Goal: Find specific page/section: Find specific page/section

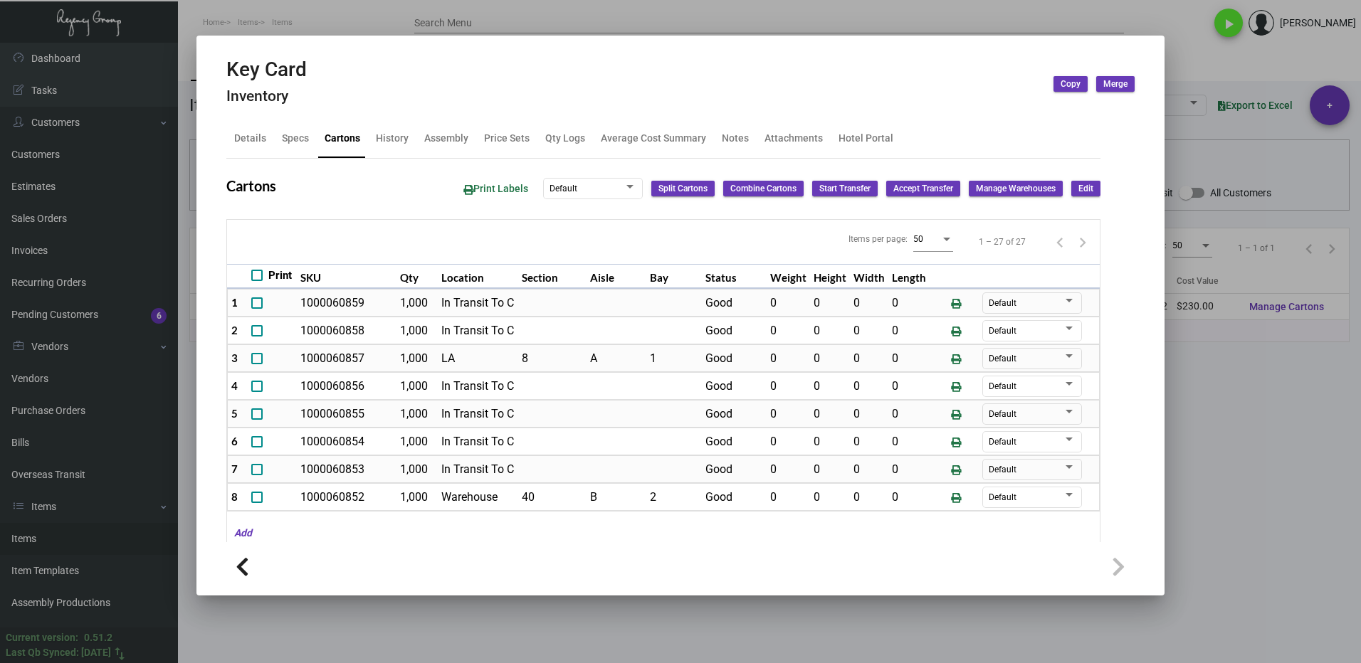
scroll to position [71, 0]
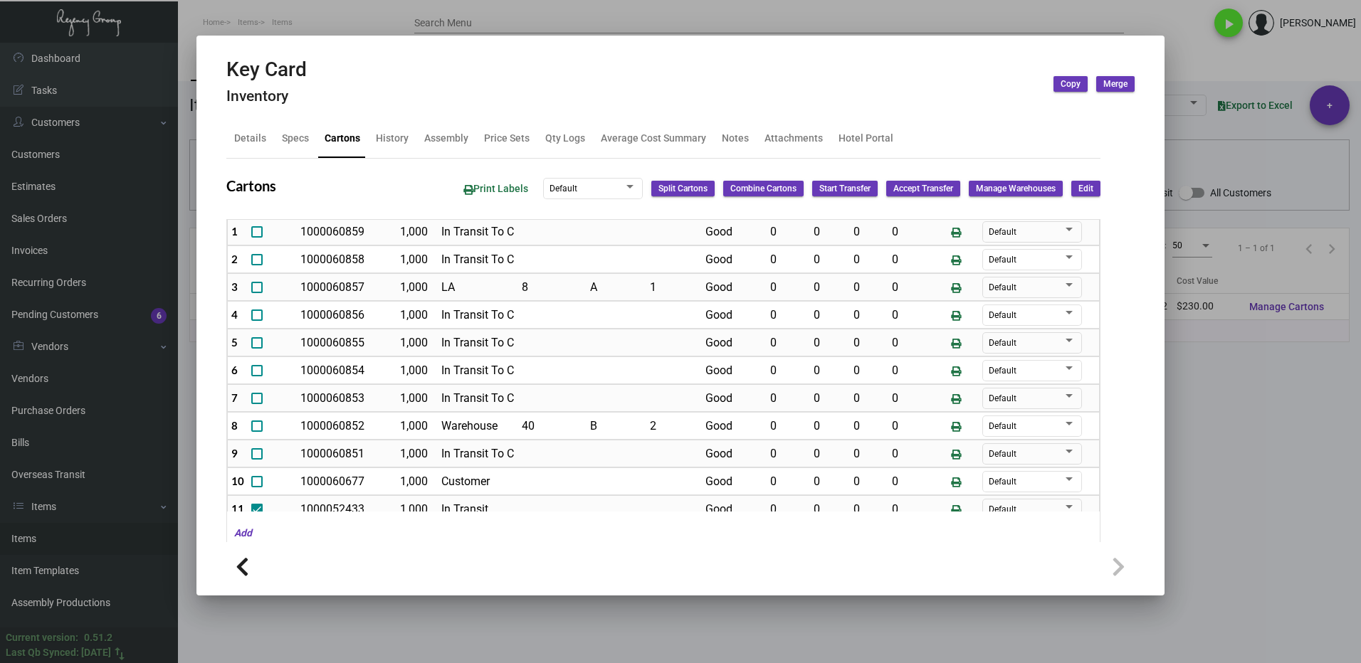
click at [1189, 456] on div at bounding box center [680, 331] width 1361 height 663
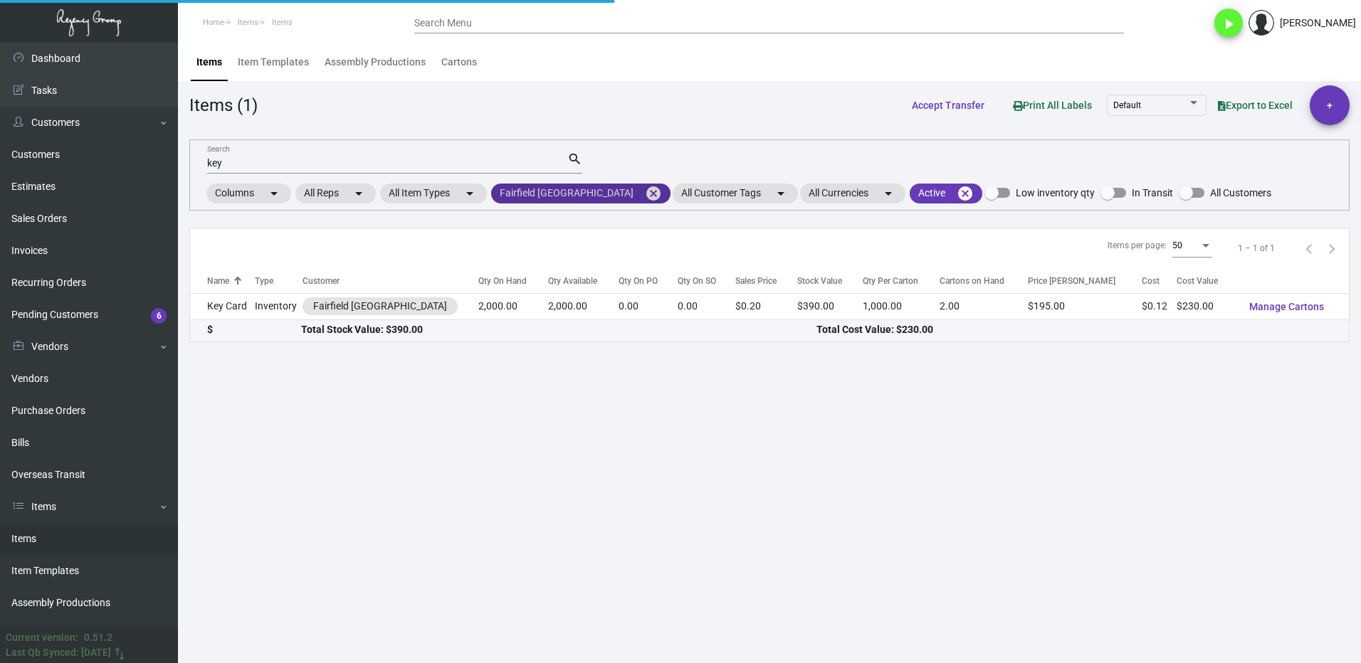
click at [645, 191] on mat-icon "cancel" at bounding box center [653, 193] width 17 height 17
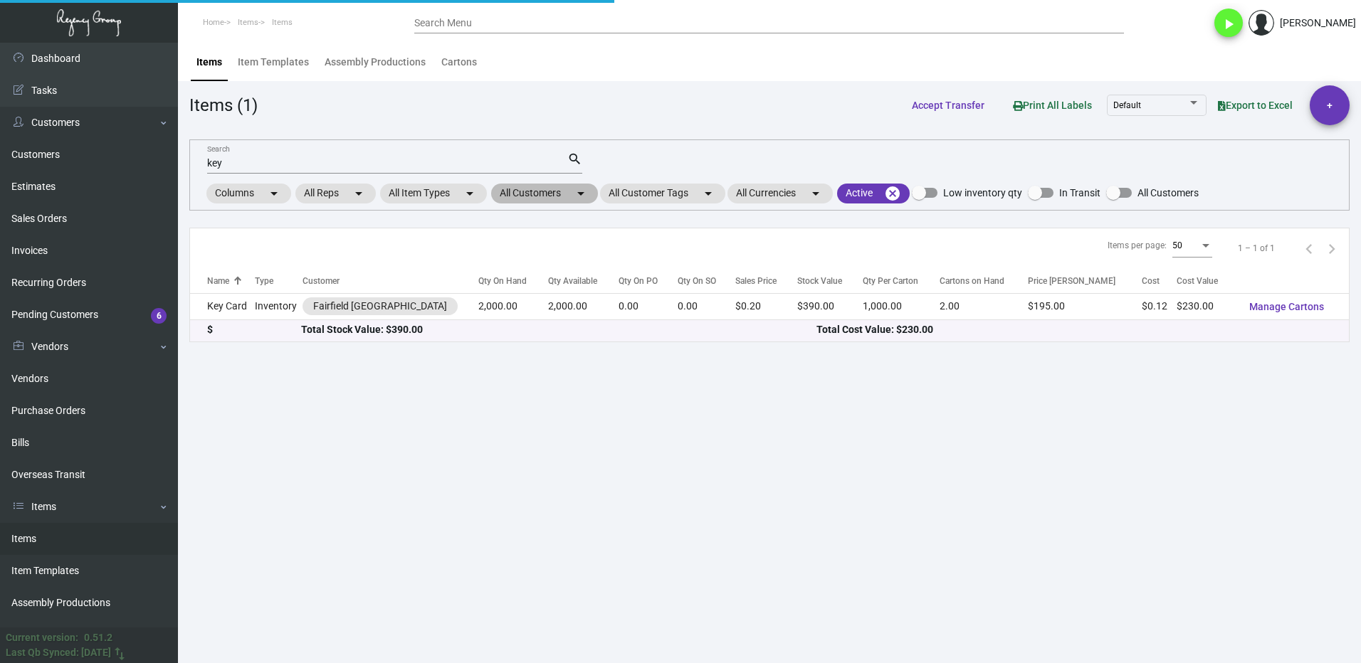
click at [526, 191] on mat-chip "All Customers arrow_drop_down" at bounding box center [544, 194] width 107 height 20
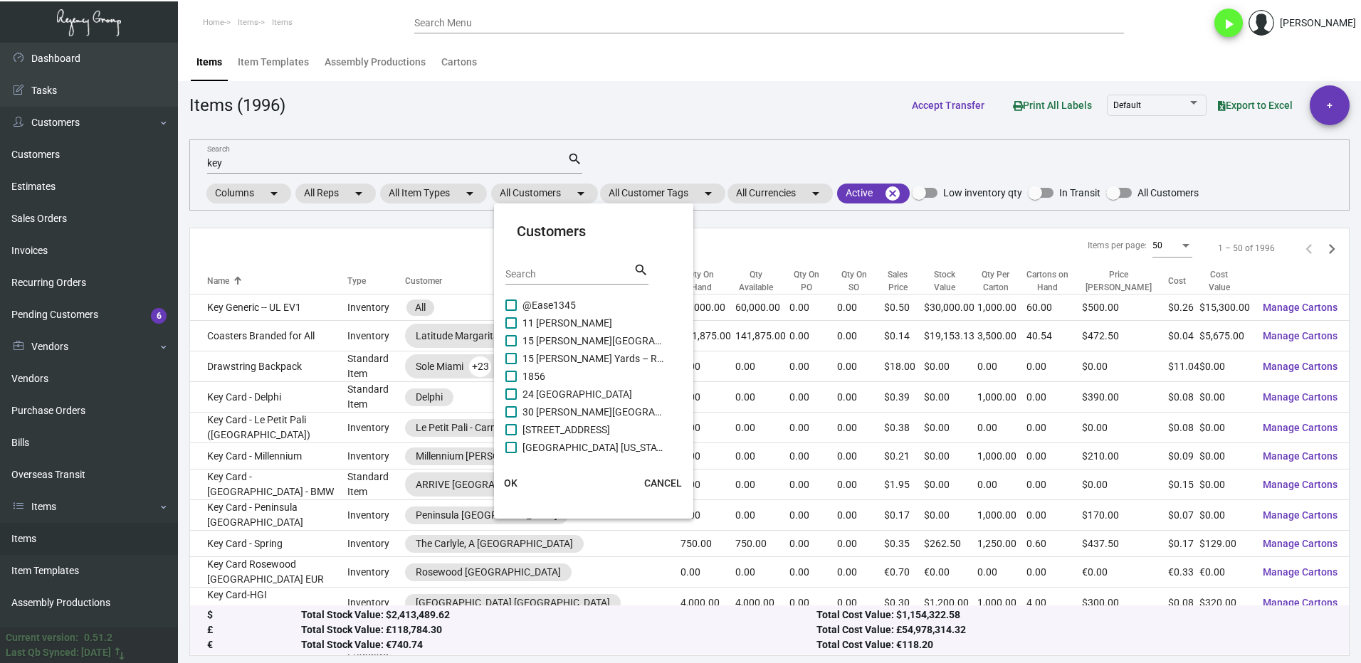
click at [550, 270] on input "Search" at bounding box center [569, 274] width 128 height 11
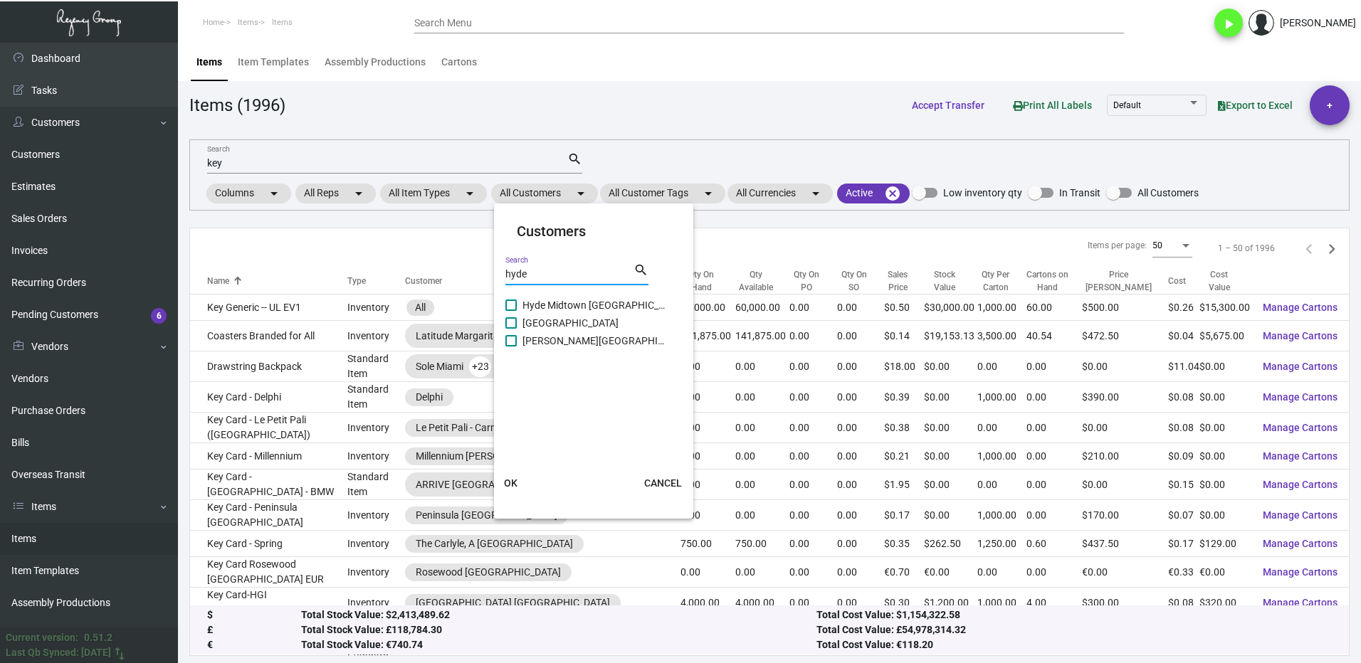
type input "hyde"
click at [509, 307] on span at bounding box center [510, 305] width 11 height 11
click at [510, 311] on input "Hyde Midtown [GEOGRAPHIC_DATA]" at bounding box center [510, 311] width 1 height 1
checkbox input "true"
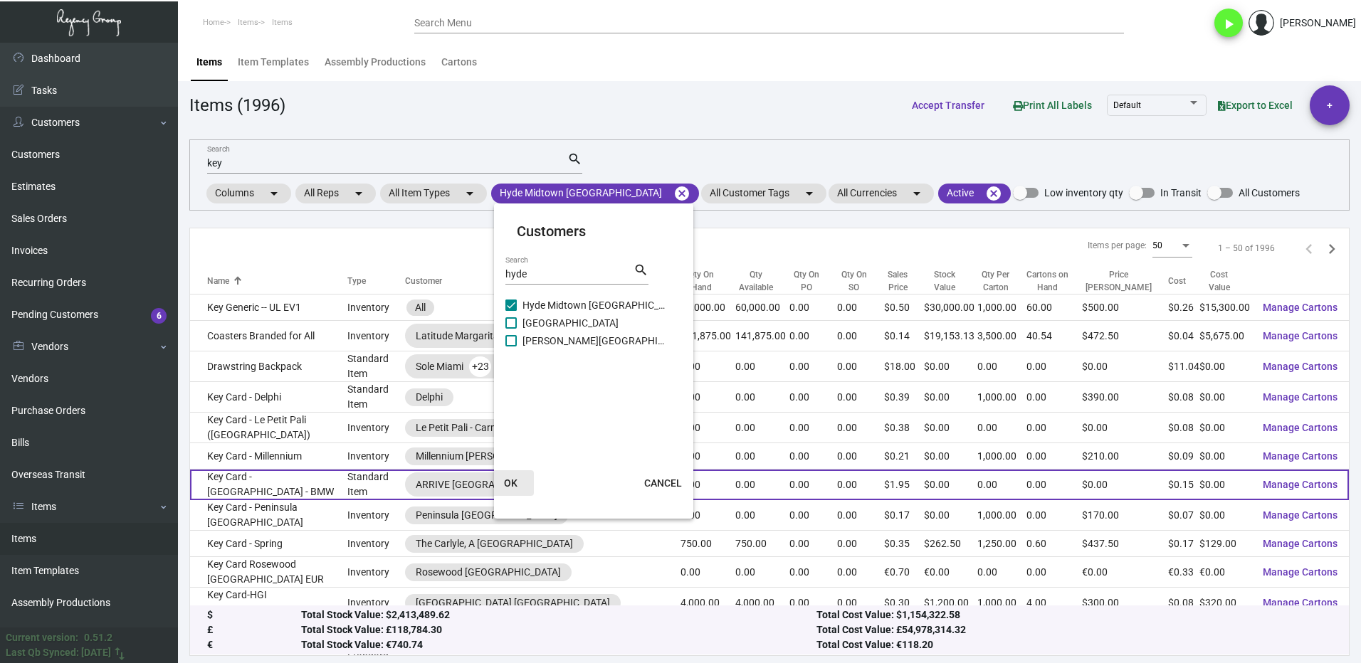
click at [519, 476] on button "OK" at bounding box center [511, 483] width 46 height 26
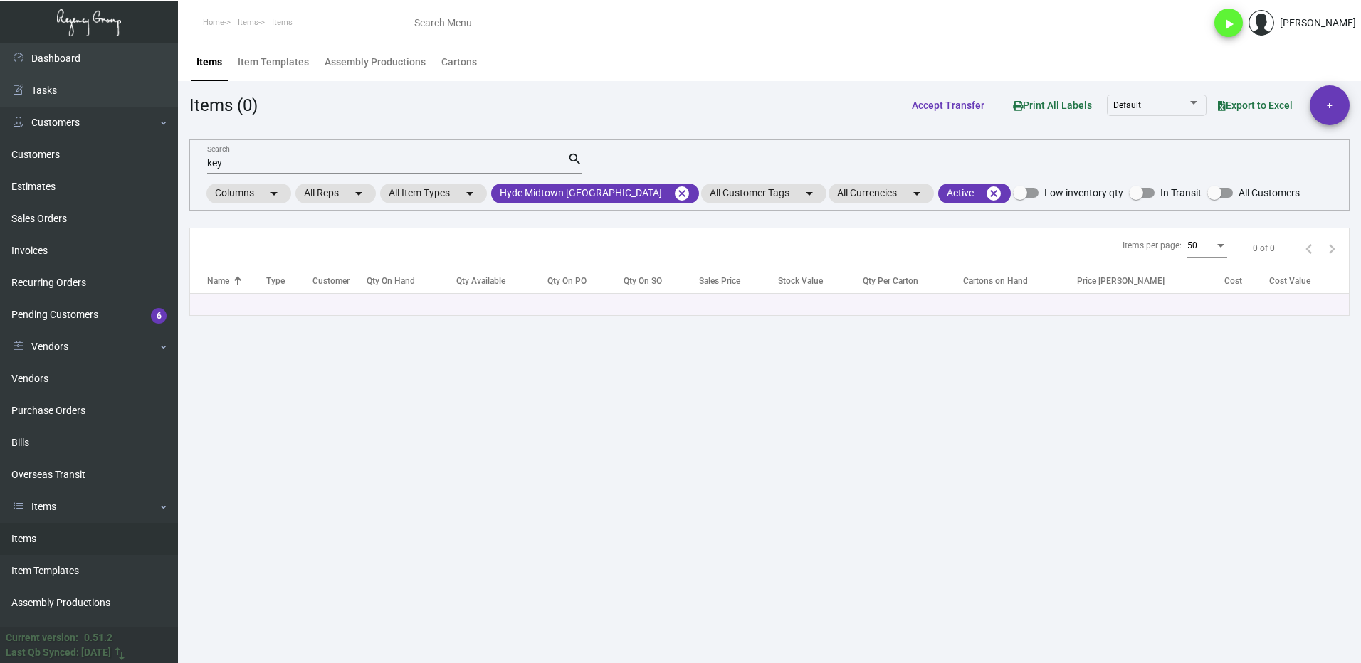
click at [231, 157] on div "key Search" at bounding box center [387, 163] width 360 height 22
type input "k"
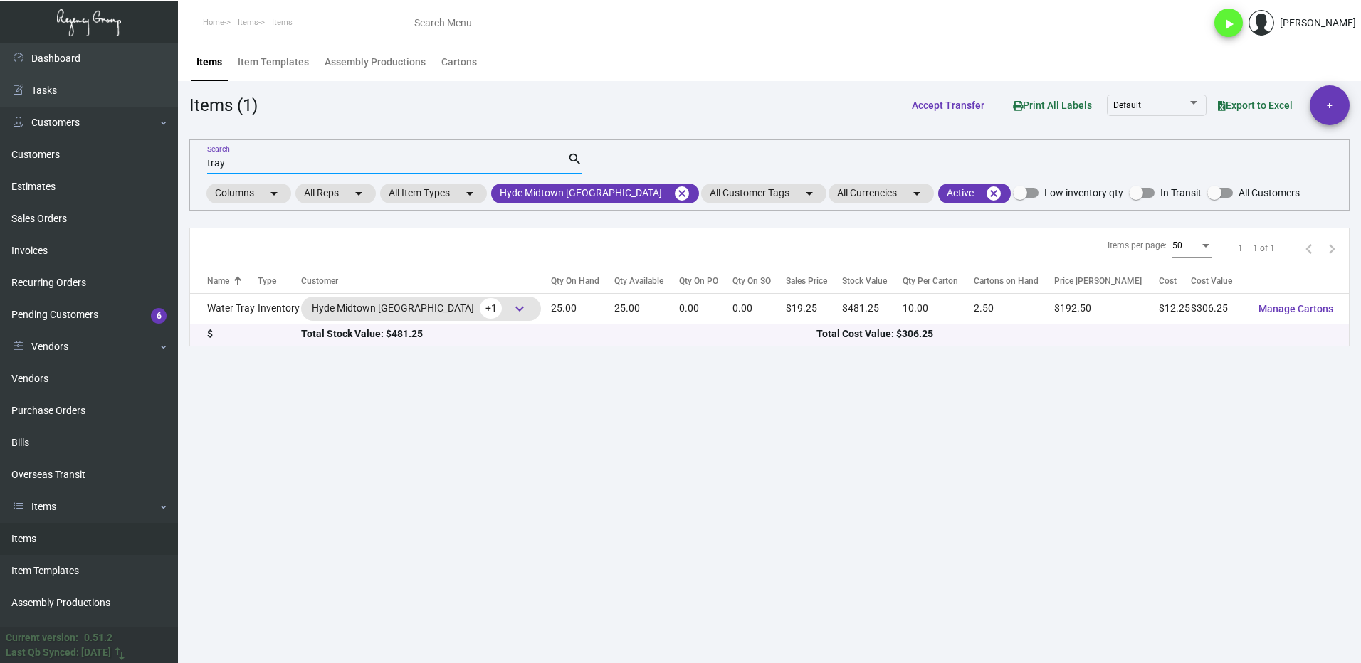
type input "tray"
